Goal: Information Seeking & Learning: Learn about a topic

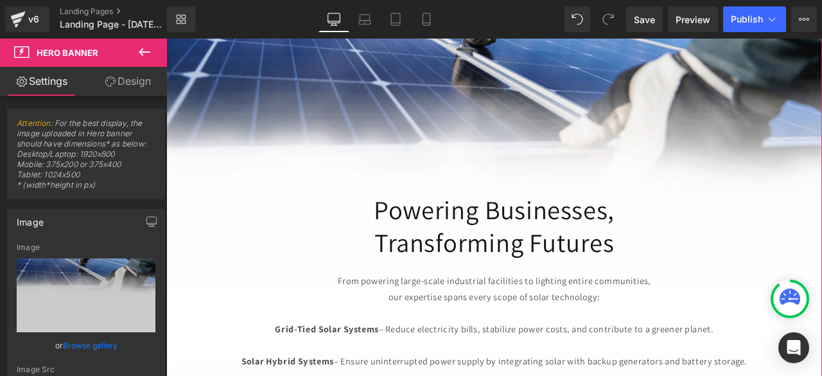
scroll to position [507, 0]
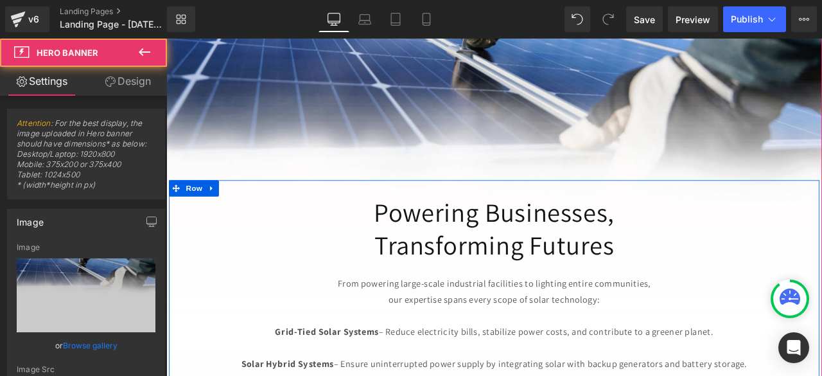
click at [550, 161] on span "Commercial Solar Energy Heading At PowerPoint Systems, we don’t just install so…" at bounding box center [554, 222] width 777 height 626
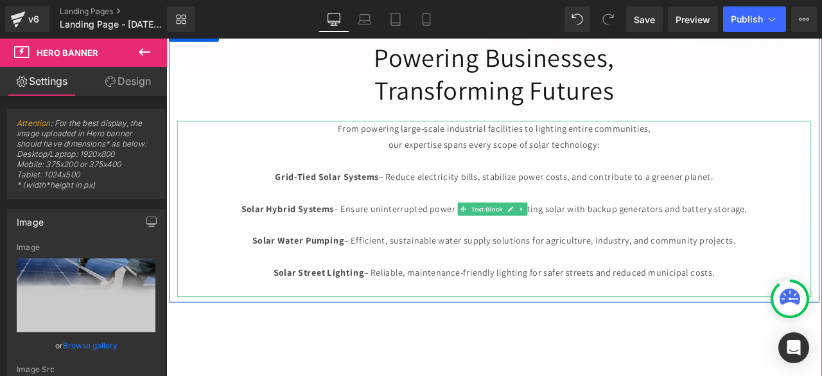
scroll to position [688, 0]
click at [821, 309] on p "Solar Street Lighting – Reliable, maintenance-friendly lighting for safer stree…" at bounding box center [554, 318] width 751 height 19
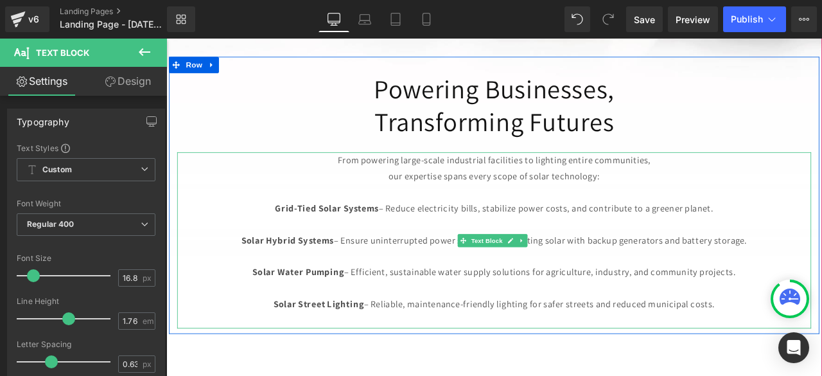
scroll to position [652, 0]
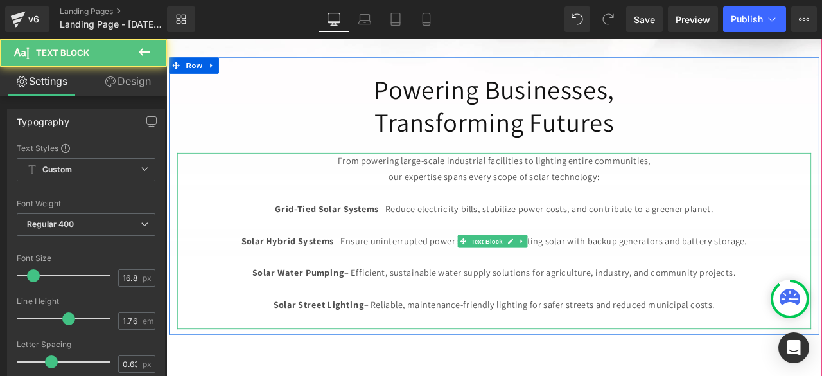
click at [640, 250] on p at bounding box center [554, 259] width 751 height 19
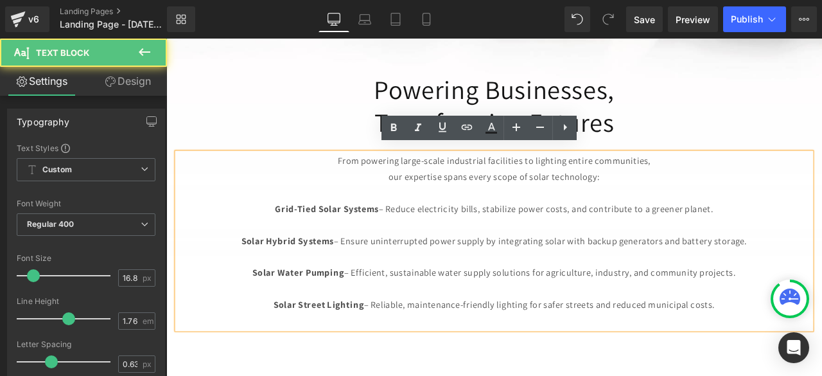
click at [614, 231] on p "Grid-Tied Solar Systems – Reduce electricity bills, stabilize power costs, and …" at bounding box center [554, 240] width 751 height 19
click at [559, 231] on p "Grid-Tied Solar Systems – Reduce electricity bills, stabilize power costs, and …" at bounding box center [554, 240] width 751 height 19
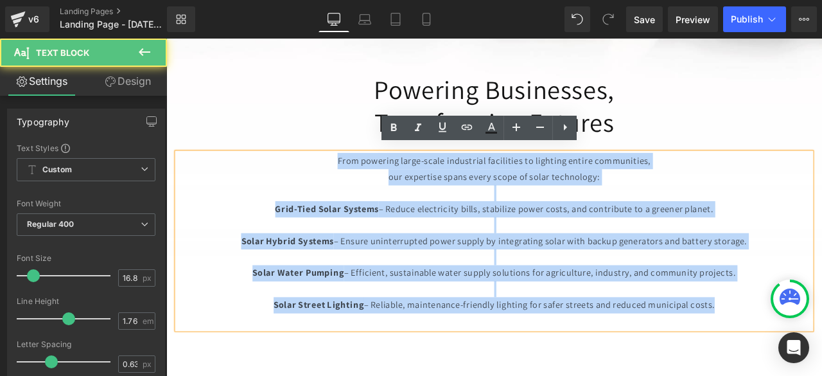
drag, startPoint x: 363, startPoint y: 177, endPoint x: 830, endPoint y: 348, distance: 497.1
click at [821, 348] on div "From powering large-scale industrial facilities to lighting entire communities,…" at bounding box center [554, 277] width 751 height 209
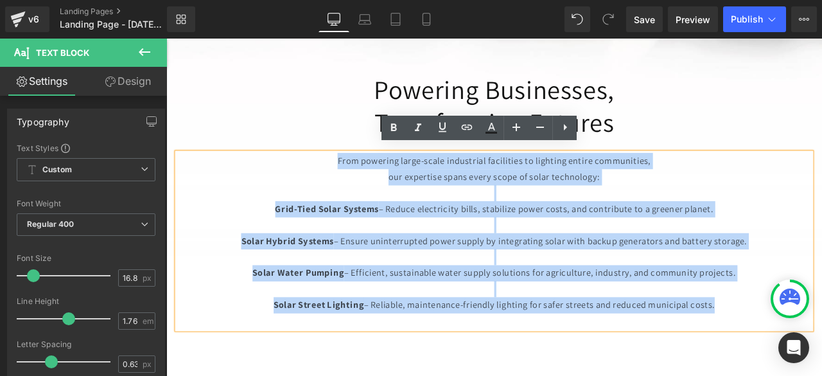
click at [674, 375] on div "Commercial Solar Energy Heading At PowerPoint Systems, we don’t just install so…" at bounding box center [554, 75] width 777 height 1099
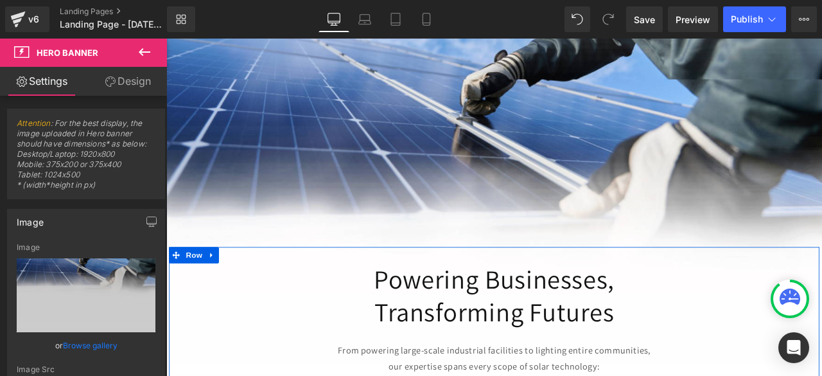
scroll to position [0, 0]
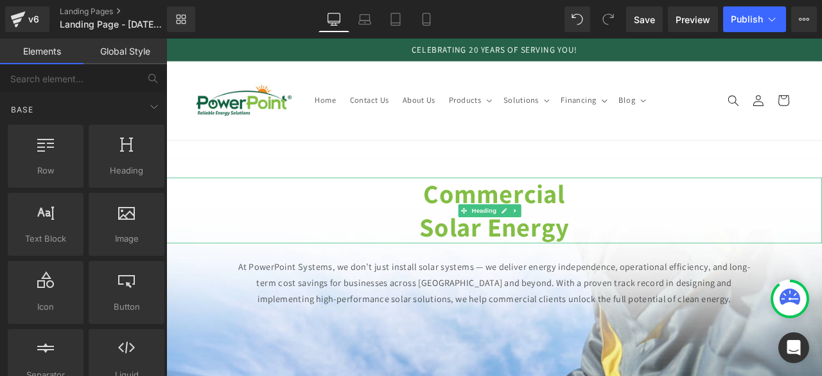
click at [739, 136] on header "Home Contact Us About Us Products Products Surge Protection Extensions Lighting" at bounding box center [554, 112] width 777 height 94
click at [646, 15] on span "Save" at bounding box center [644, 19] width 21 height 13
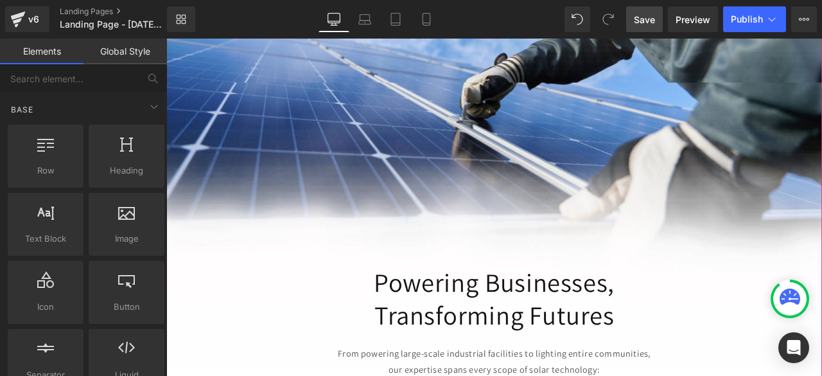
scroll to position [437, 0]
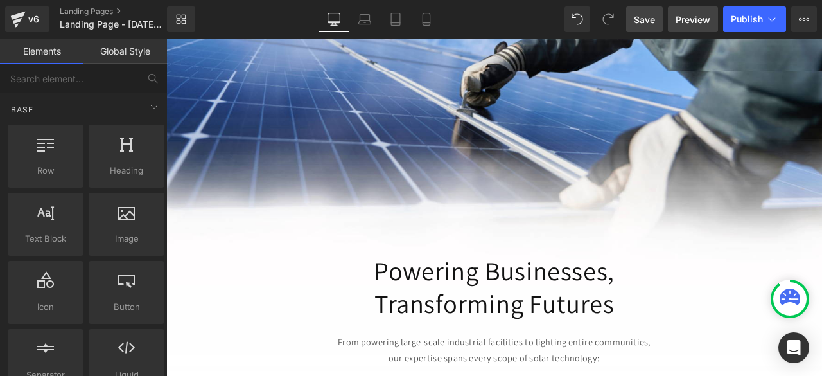
click at [699, 22] on span "Preview" at bounding box center [692, 19] width 35 height 13
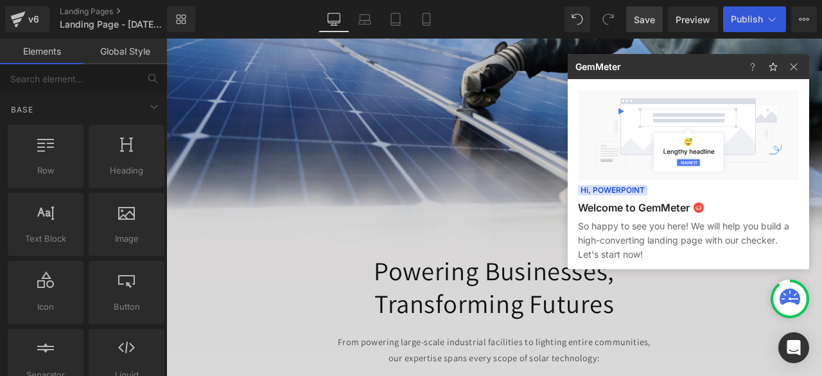
click at [553, 350] on div at bounding box center [411, 188] width 822 height 376
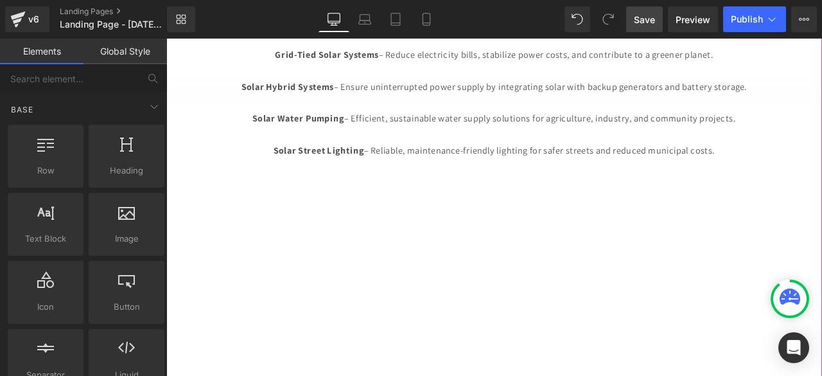
scroll to position [835, 0]
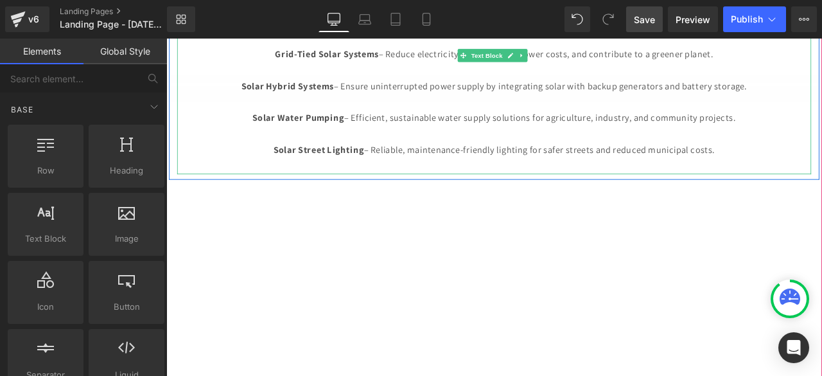
click at [821, 162] on p "Solar Street Lighting – Reliable, maintenance-friendly lighting for safer stree…" at bounding box center [554, 171] width 751 height 19
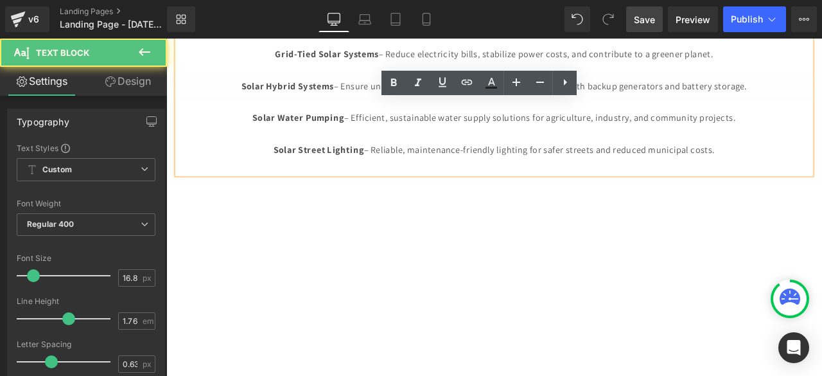
click at [821, 123] on p "Solar Water Pumping – Efficient, sustainable water supply solutions for agricul…" at bounding box center [554, 132] width 751 height 19
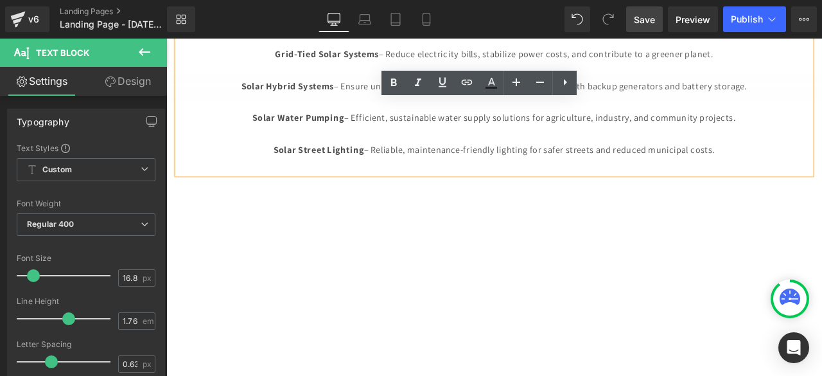
click at [821, 170] on p "Solar Street Lighting – Reliable, maintenance-friendly lighting for safer stree…" at bounding box center [554, 171] width 751 height 19
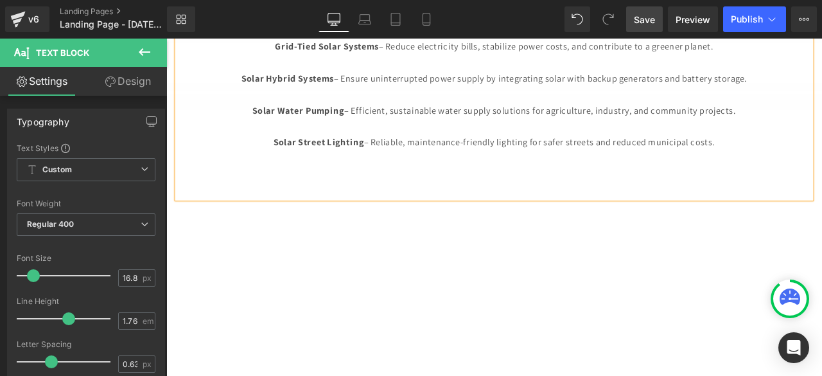
scroll to position [817, 0]
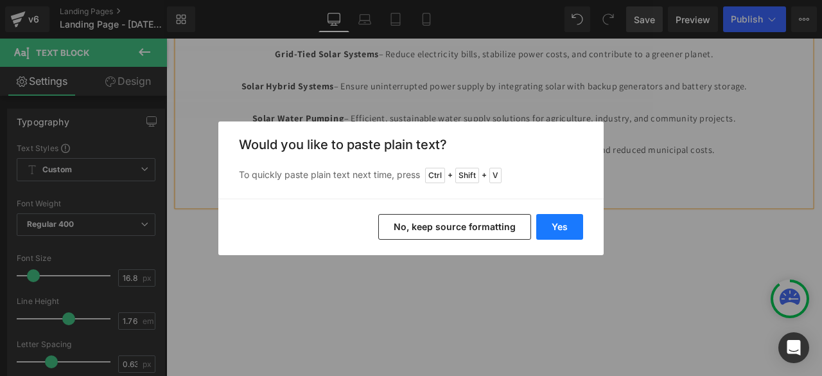
click at [548, 228] on button "Yes" at bounding box center [559, 227] width 47 height 26
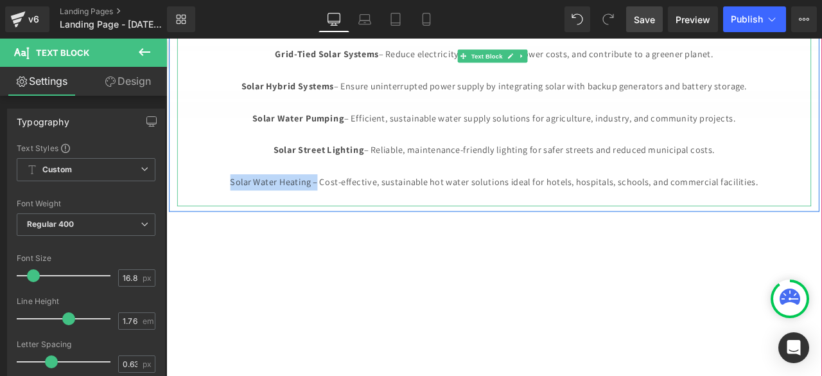
drag, startPoint x: 234, startPoint y: 207, endPoint x: 339, endPoint y: 204, distance: 105.3
click at [339, 204] on p "Solar Water Heating – Cost-effective, sustainable hot water solutions ideal for…" at bounding box center [554, 208] width 751 height 19
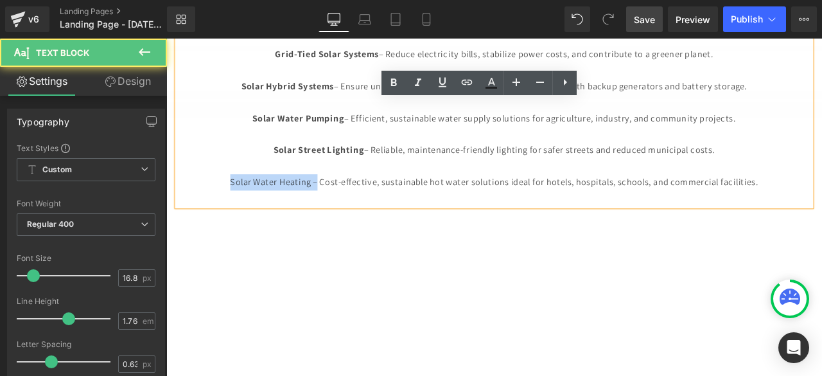
click at [312, 199] on p "Solar Water Heating – Cost-effective, sustainable hot water solutions ideal for…" at bounding box center [554, 208] width 751 height 19
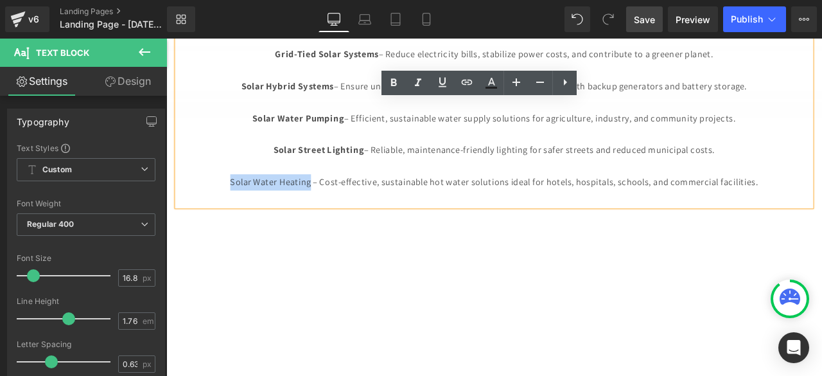
drag, startPoint x: 331, startPoint y: 198, endPoint x: 236, endPoint y: 204, distance: 95.8
click at [236, 204] on p "Solar Water Heating – Cost-effective, sustainable hot water solutions ideal for…" at bounding box center [554, 208] width 751 height 19
click at [396, 84] on icon at bounding box center [394, 82] width 6 height 8
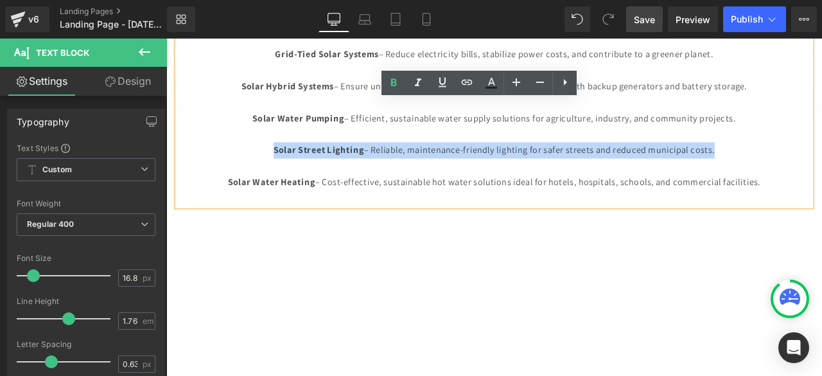
drag, startPoint x: 280, startPoint y: 166, endPoint x: 832, endPoint y: 164, distance: 551.6
click at [821, 164] on p "Solar Street Lighting – Reliable, maintenance-friendly lighting for safer stree…" at bounding box center [554, 170] width 751 height 19
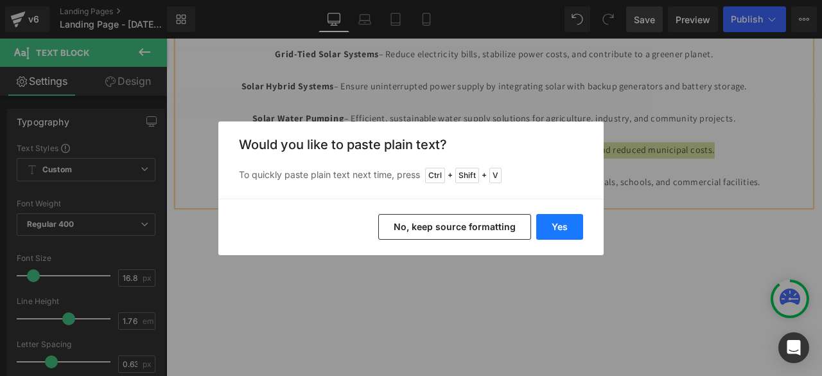
click at [564, 225] on button "Yes" at bounding box center [559, 227] width 47 height 26
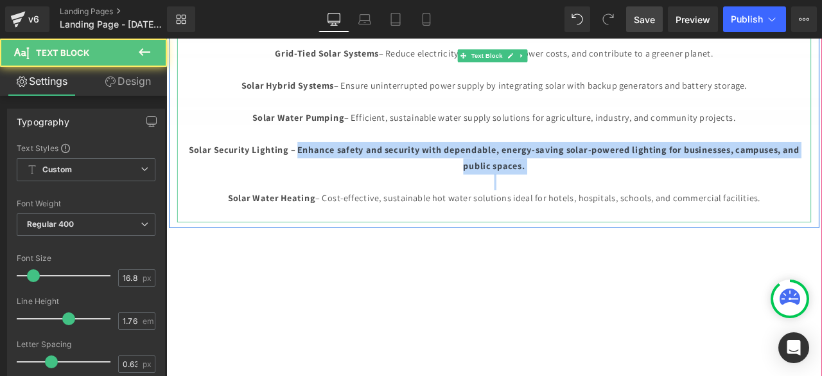
drag, startPoint x: 305, startPoint y: 162, endPoint x: 626, endPoint y: 193, distance: 322.5
click at [626, 193] on div "From powering large-scale industrial facilities to lighting entire communities,…" at bounding box center [554, 123] width 751 height 266
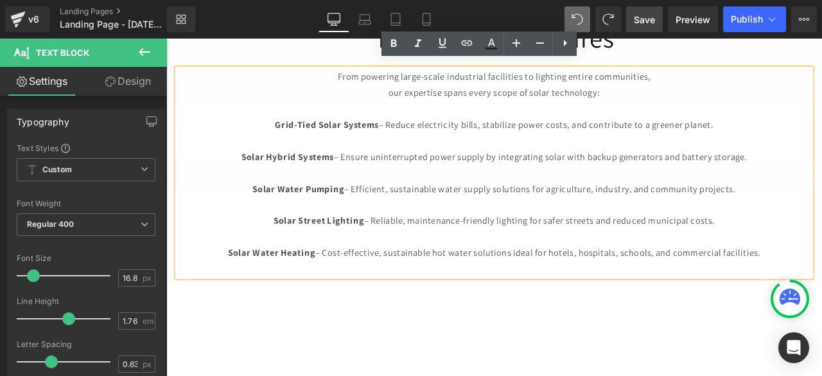
scroll to position [733, 0]
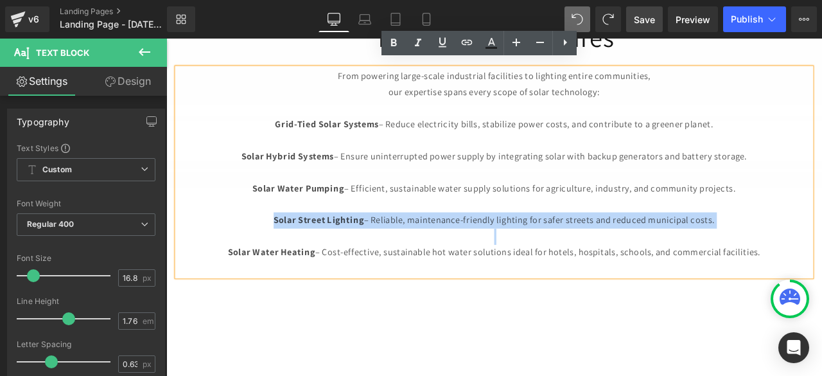
drag, startPoint x: 288, startPoint y: 245, endPoint x: 827, endPoint y: 259, distance: 539.6
click at [821, 259] on div "From powering large-scale industrial facilities to lighting entire communities,…" at bounding box center [554, 197] width 751 height 247
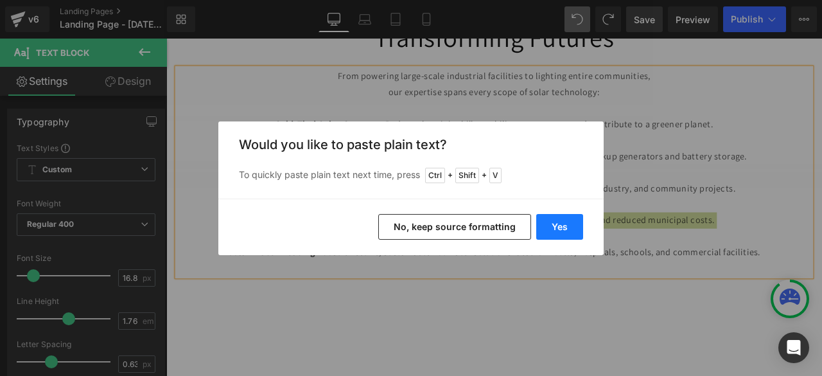
click at [568, 233] on button "Yes" at bounding box center [559, 227] width 47 height 26
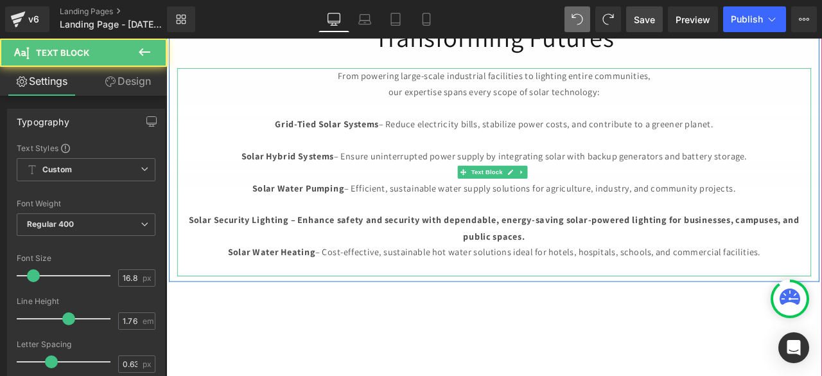
click at [308, 249] on b "Solar Security Lighting – Enhance safety and security with dependable, energy-s…" at bounding box center [555, 263] width 724 height 33
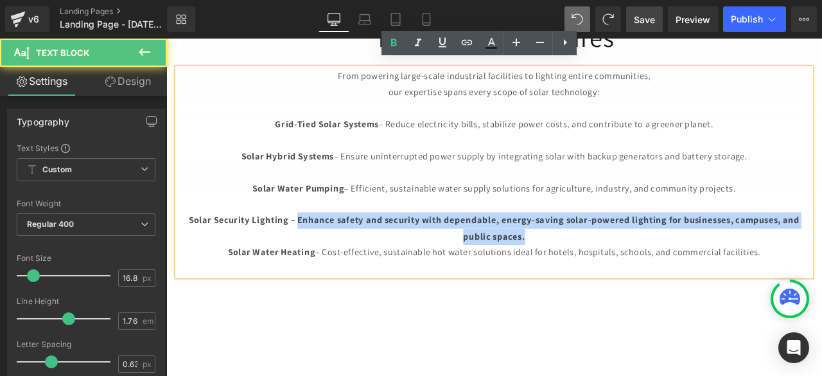
drag, startPoint x: 302, startPoint y: 243, endPoint x: 578, endPoint y: 272, distance: 277.0
click at [578, 272] on p "Solar Security Lighting – Enhance safety and security with dependable, energy-s…" at bounding box center [554, 264] width 751 height 38
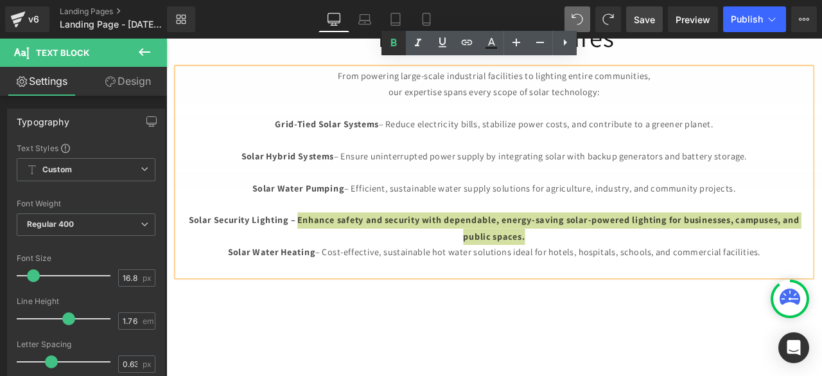
click at [389, 40] on icon at bounding box center [393, 42] width 15 height 15
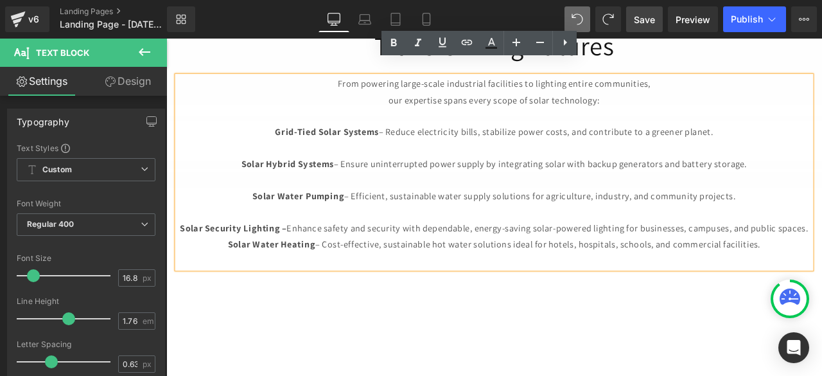
click at [730, 254] on p "Solar Security Lighting – Enhance safety and security with dependable, energy-s…" at bounding box center [554, 263] width 751 height 19
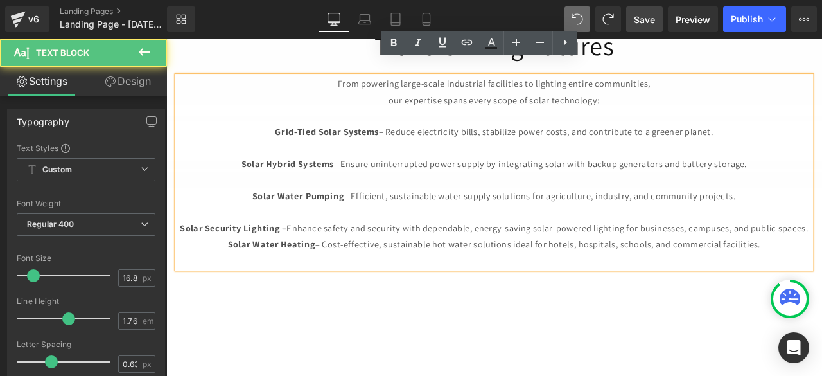
click at [727, 254] on p "Solar Security Lighting – Enhance safety and security with dependable, energy-s…" at bounding box center [554, 263] width 751 height 19
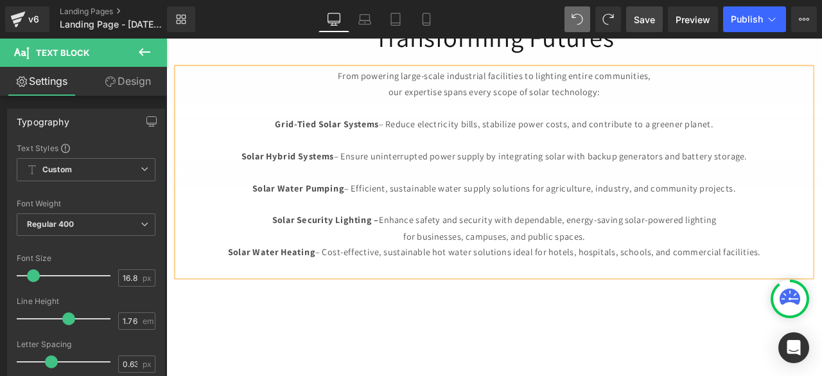
click at [689, 265] on p "for businesses, campuses, and public spaces." at bounding box center [554, 273] width 751 height 19
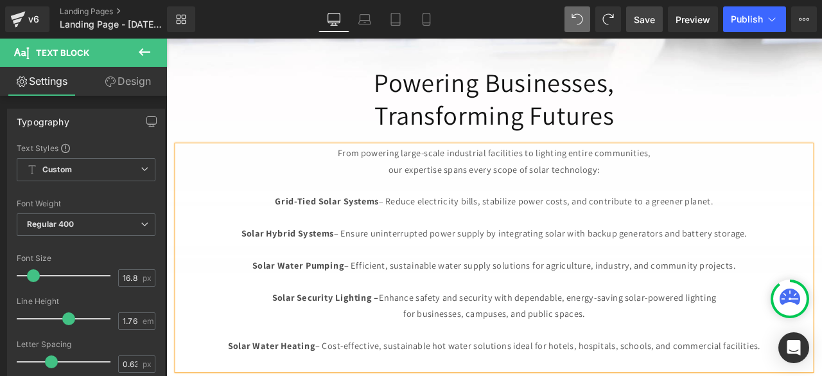
scroll to position [633, 0]
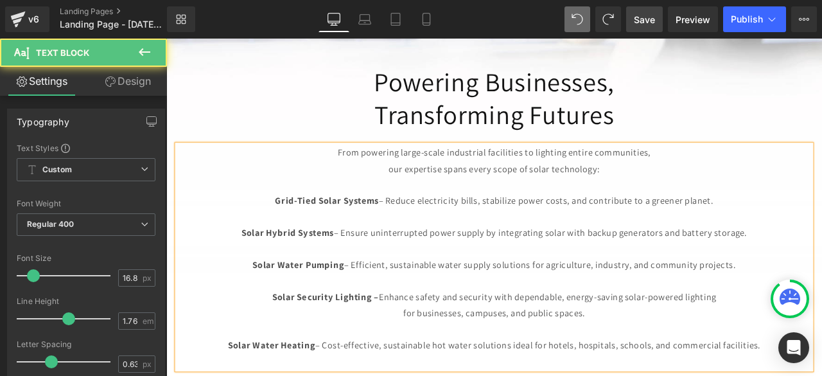
click at [433, 356] on p "for businesses, campuses, and public spaces." at bounding box center [554, 363] width 751 height 19
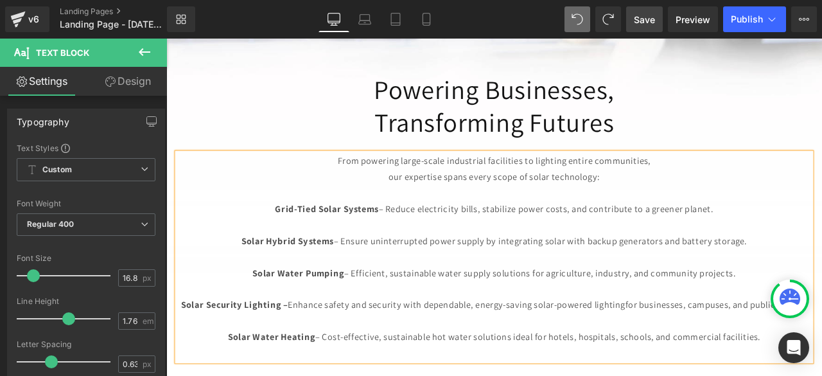
click at [691, 345] on p "Solar Security Lighting – Enhance safety and security with dependable, energy-s…" at bounding box center [554, 354] width 751 height 19
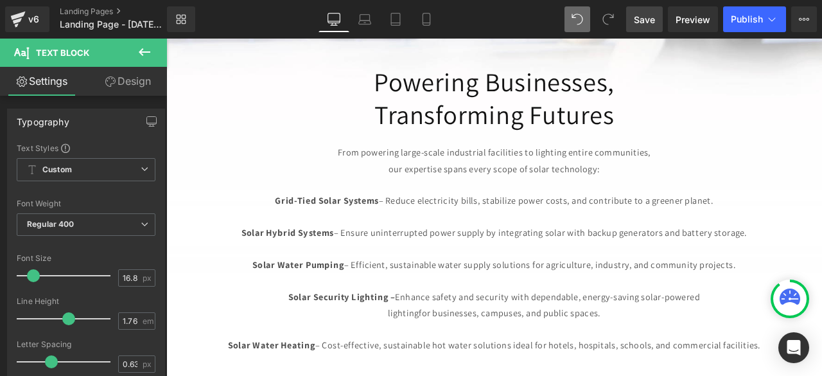
click at [645, 16] on span "Save" at bounding box center [644, 19] width 21 height 13
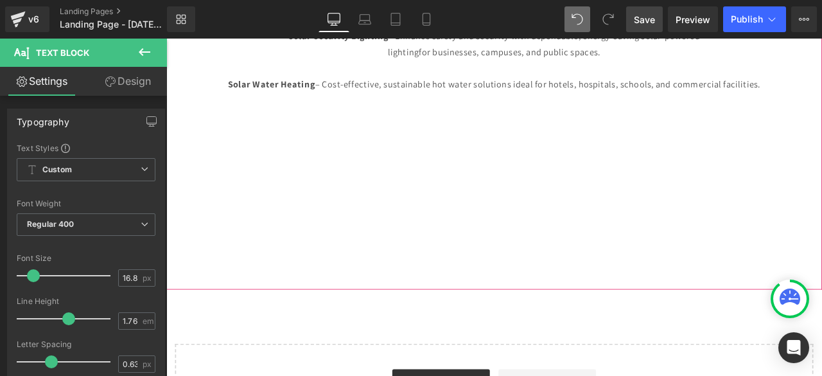
scroll to position [943, 0]
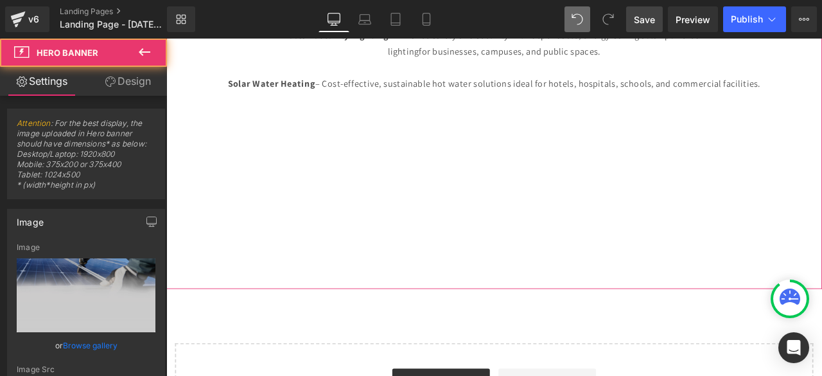
type input "[URL][DOMAIN_NAME]"
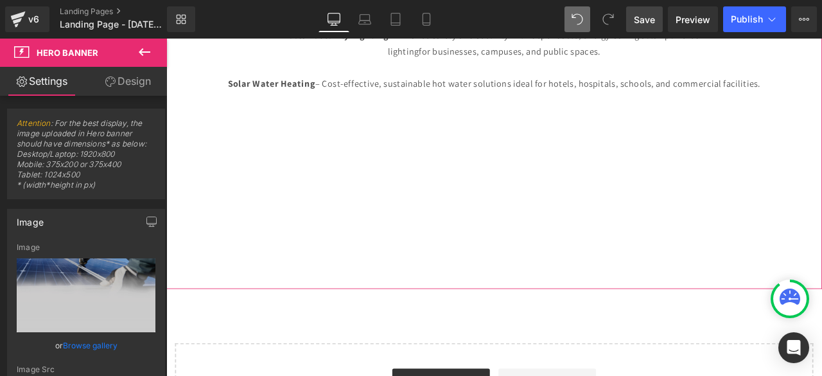
scroll to position [584, 0]
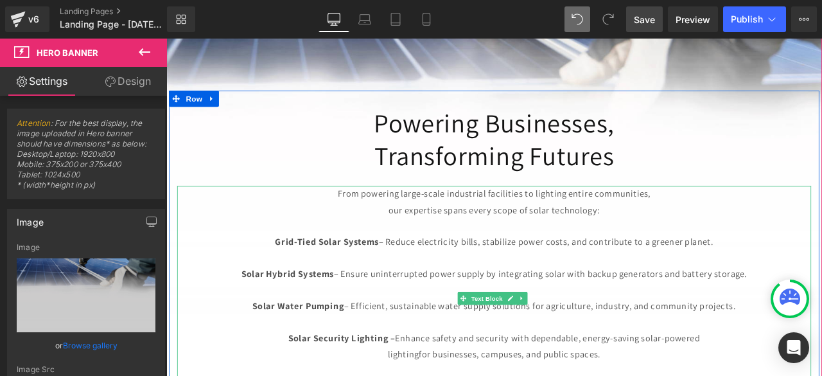
click at [611, 270] on p "Grid-Tied Solar Systems – Reduce electricity bills, stabilize power costs, and …" at bounding box center [554, 279] width 751 height 19
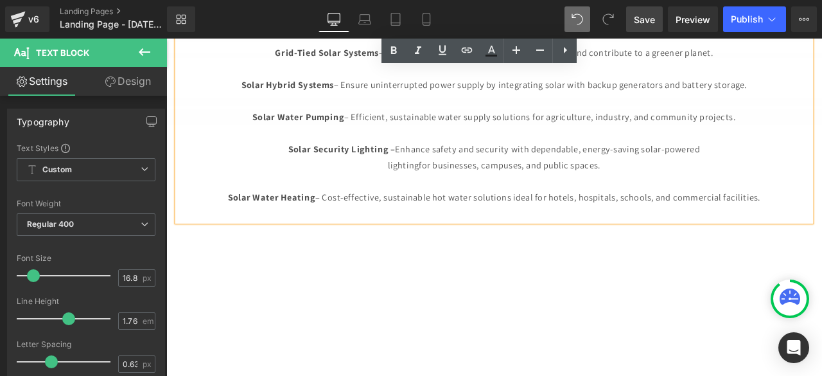
scroll to position [753, 0]
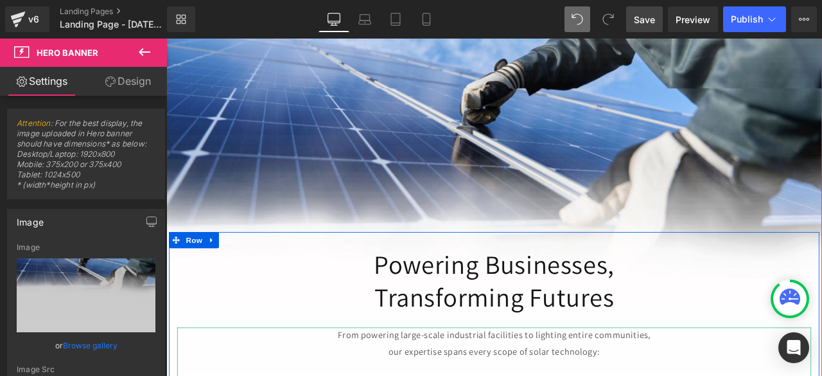
scroll to position [417, 0]
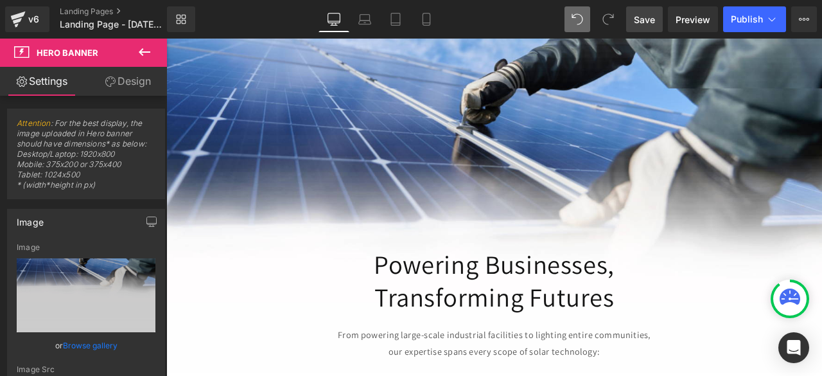
click at [650, 14] on span "Save" at bounding box center [644, 19] width 21 height 13
